Goal: Find specific page/section: Find specific page/section

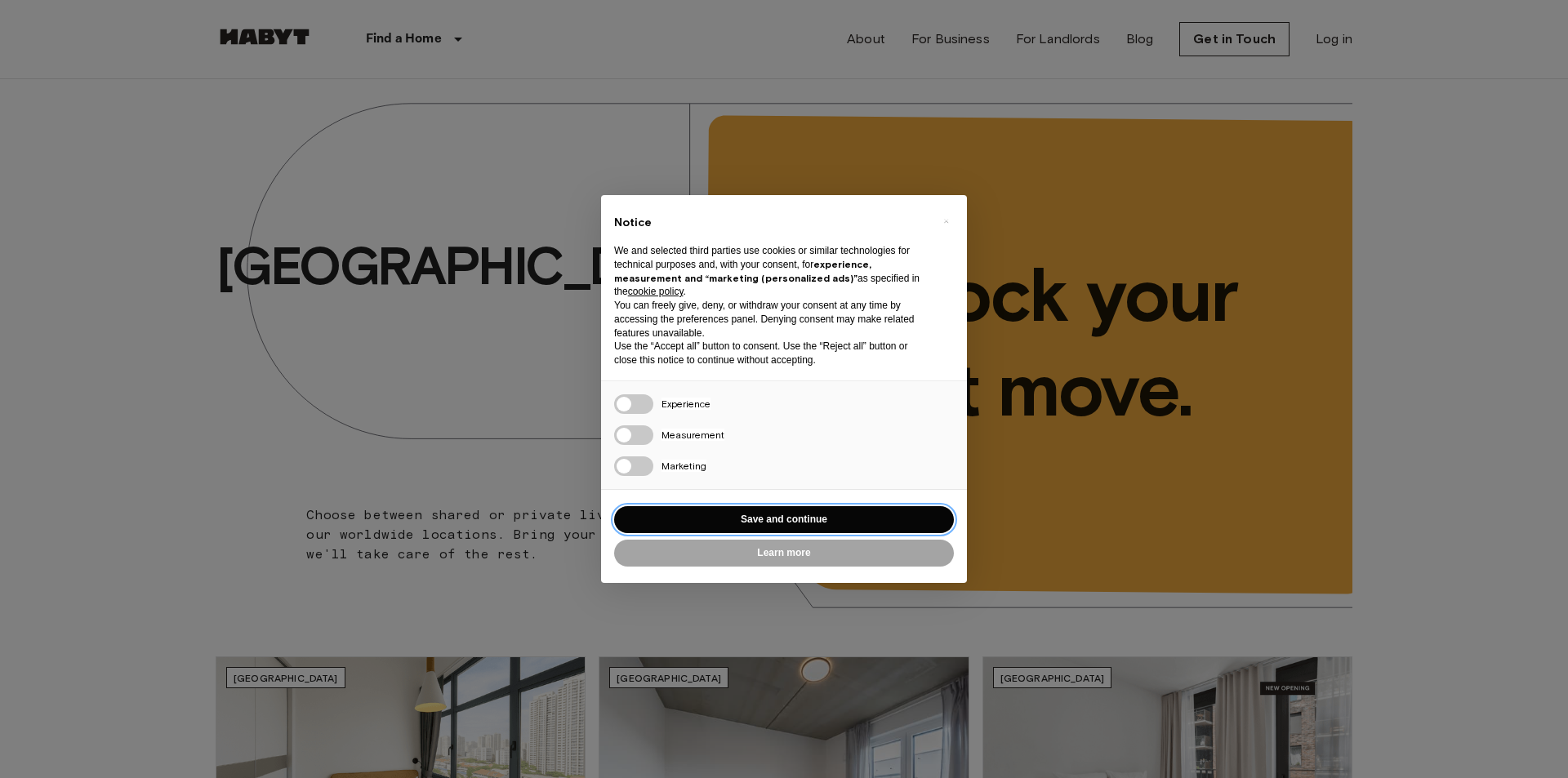
click at [802, 517] on button "Save and continue" at bounding box center [784, 520] width 340 height 27
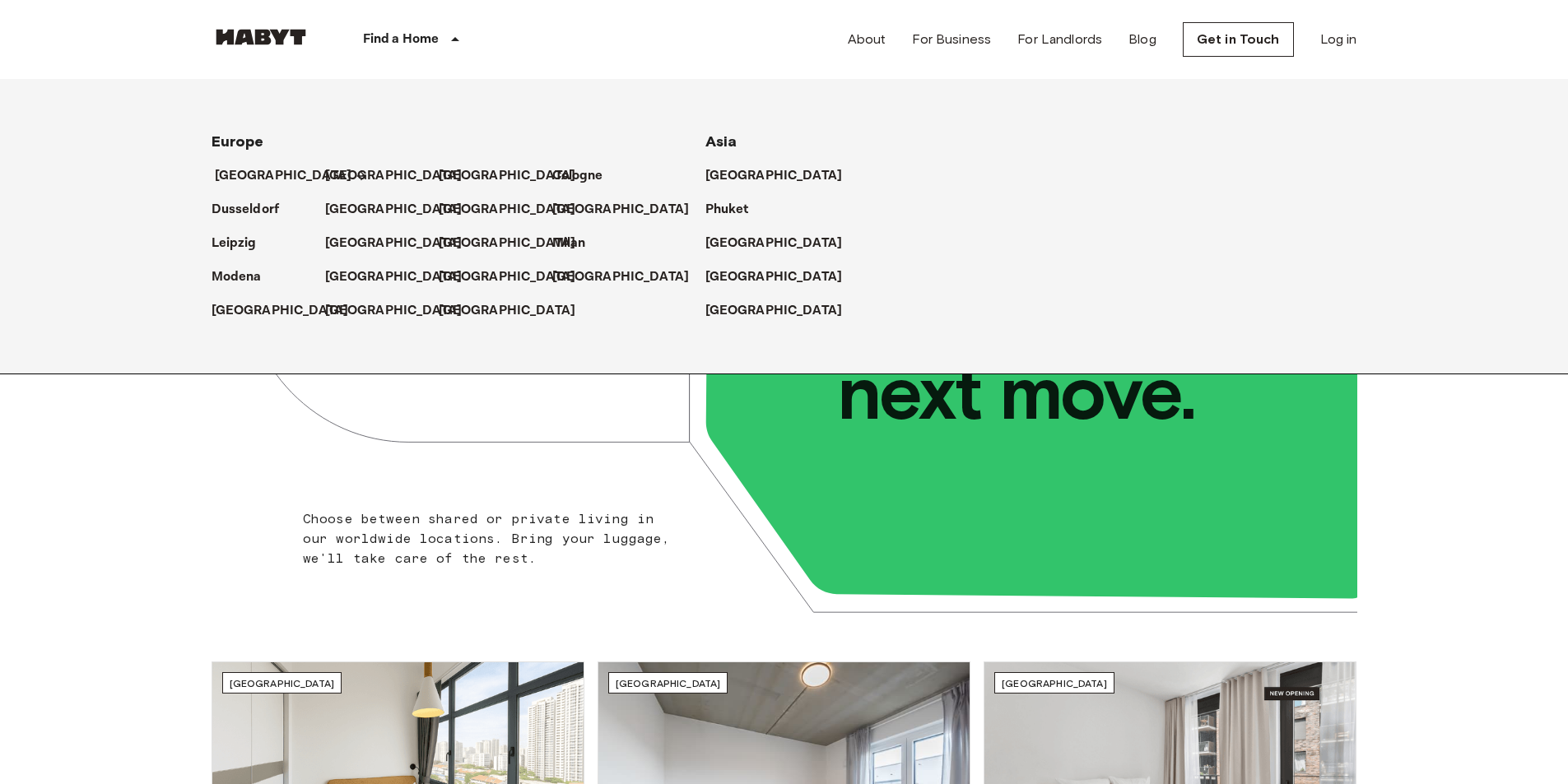
click at [259, 178] on p "[GEOGRAPHIC_DATA]" at bounding box center [283, 176] width 138 height 20
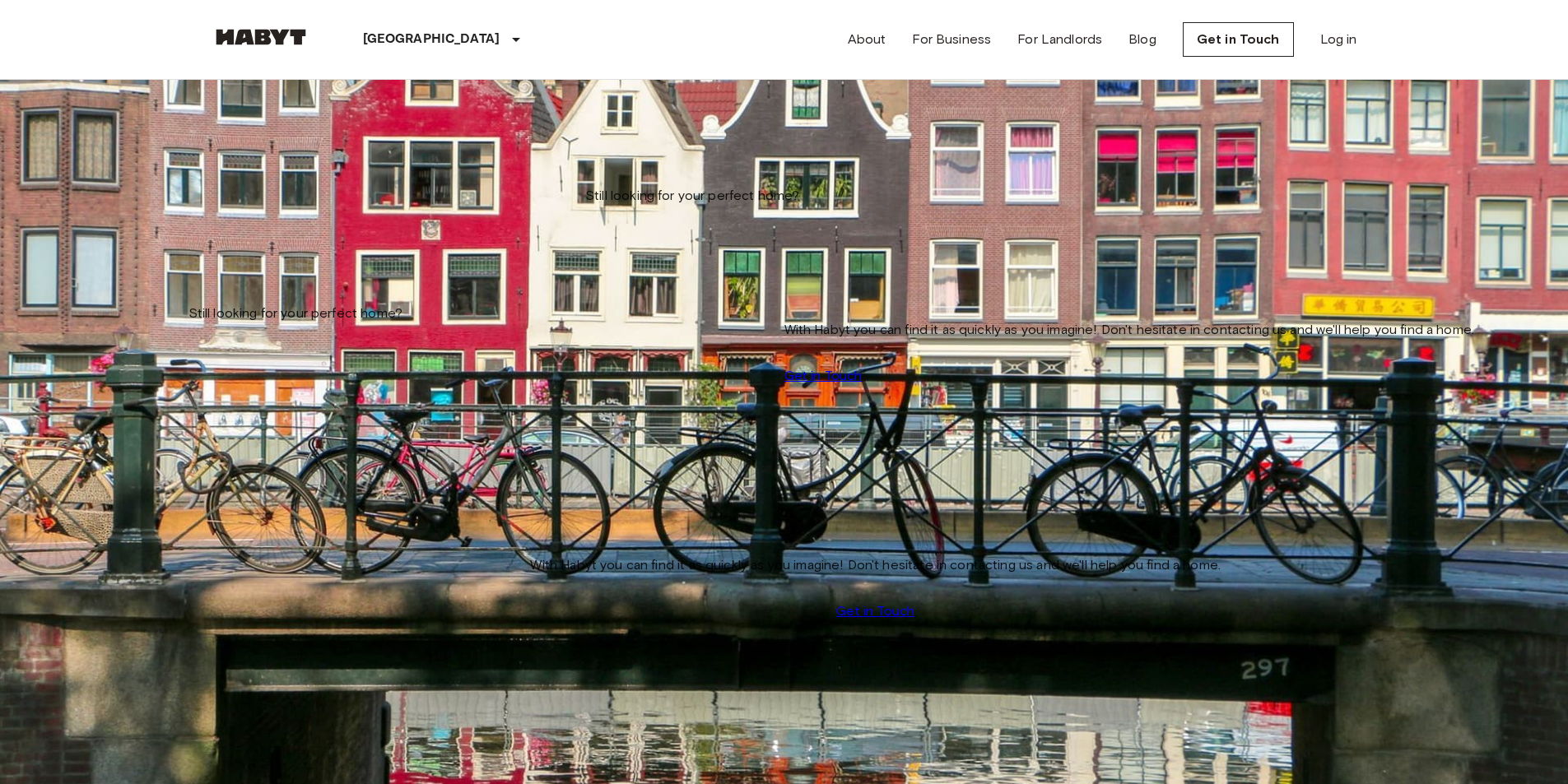
click at [329, 238] on input "Max price" at bounding box center [270, 246] width 117 height 16
click at [276, 38] on img at bounding box center [261, 37] width 99 height 16
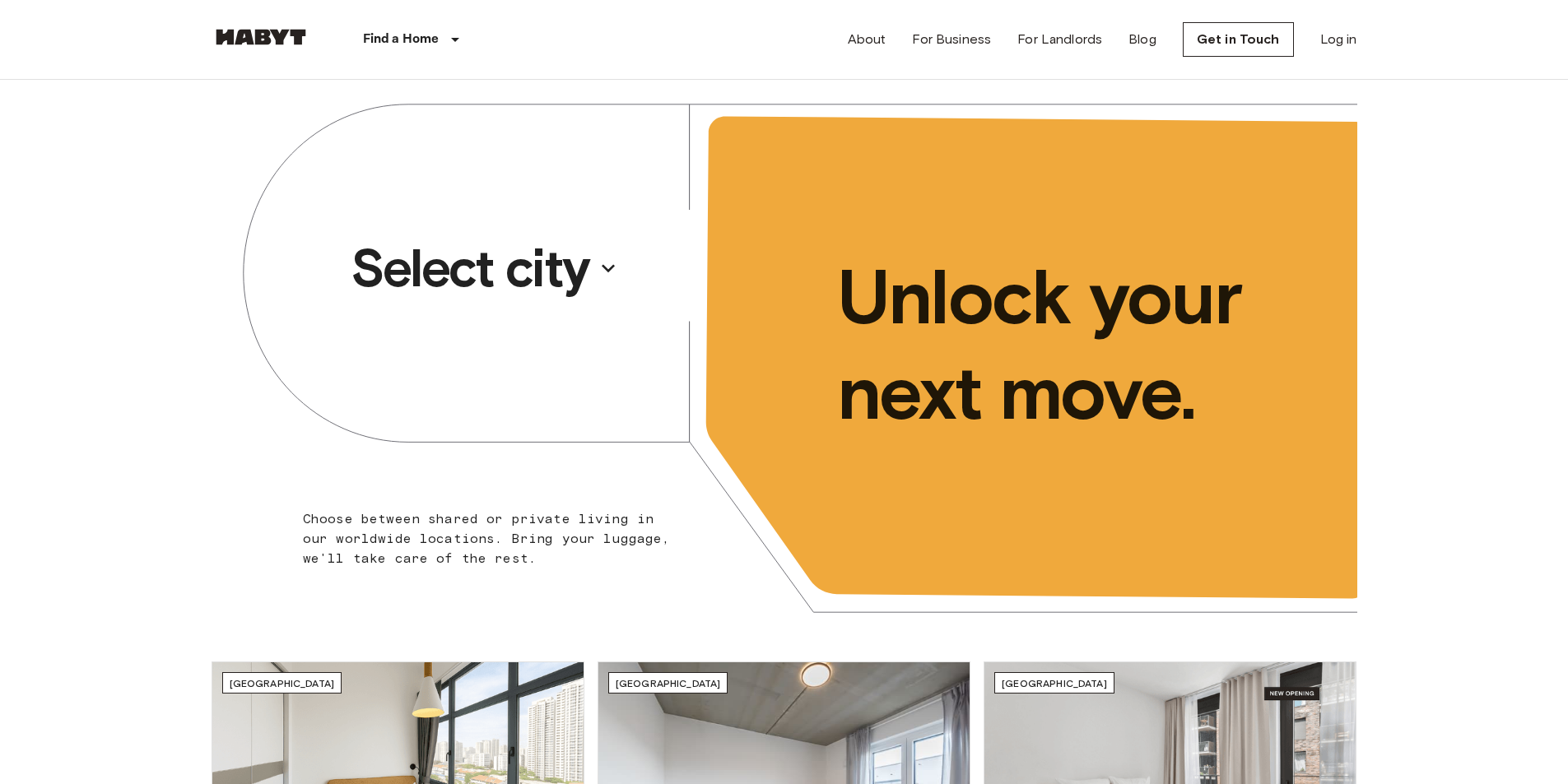
click at [528, 268] on p "Select city" at bounding box center [470, 268] width 239 height 66
